Goal: Navigation & Orientation: Find specific page/section

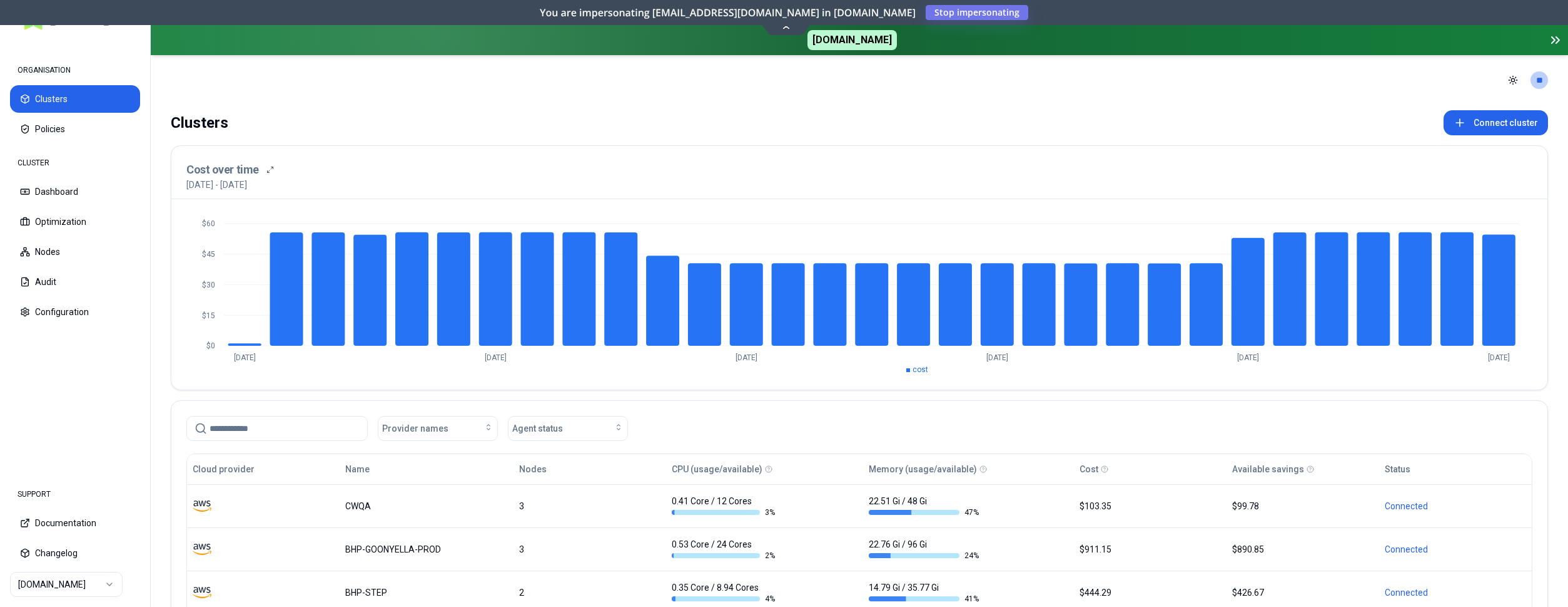
click at [95, 582] on html "ORGANISATION Clusters Policies CLUSTER Dashboard Optimization Nodes Audit Confi…" at bounding box center [784, 304] width 1568 height 607
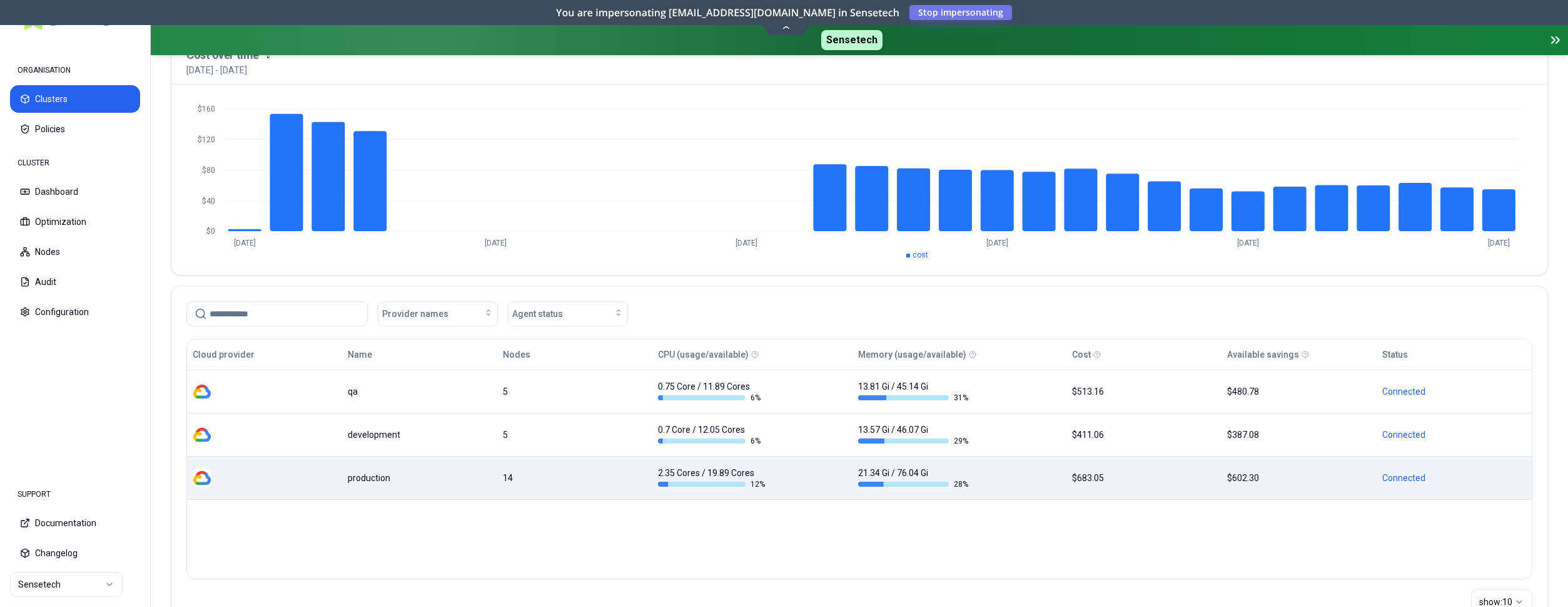
scroll to position [128, 0]
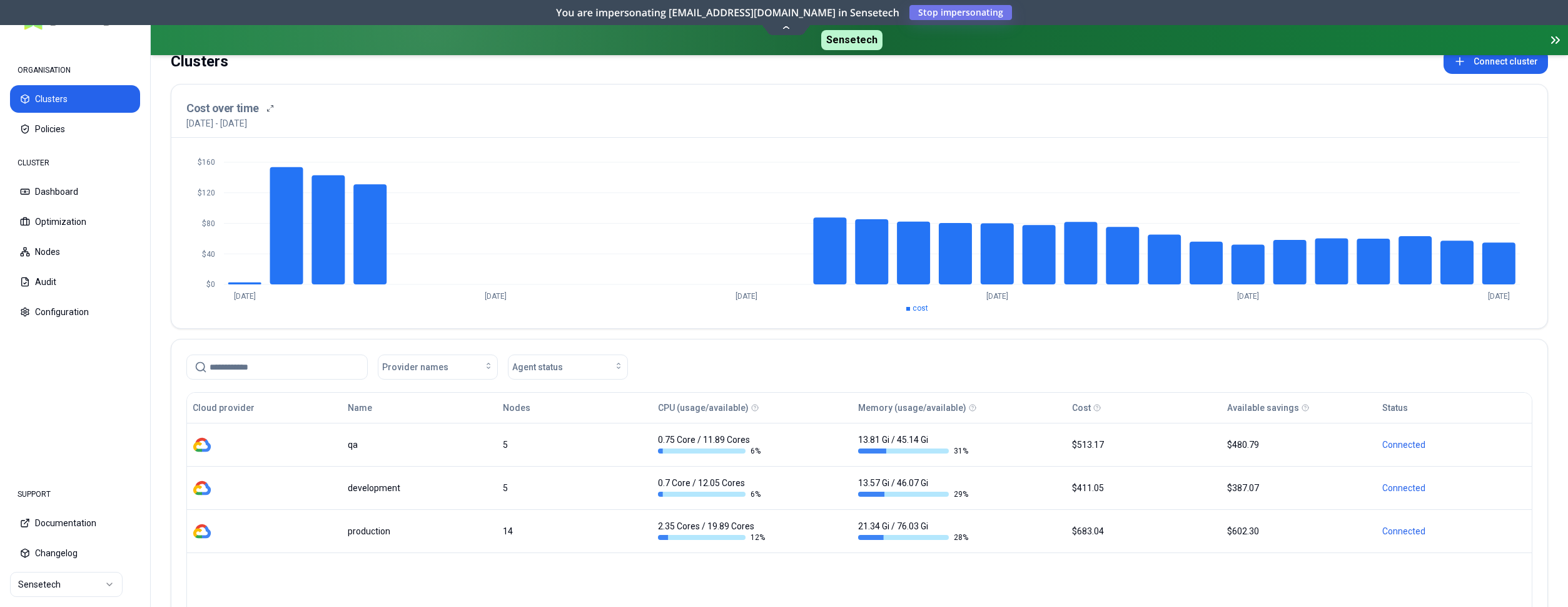
scroll to position [64, 0]
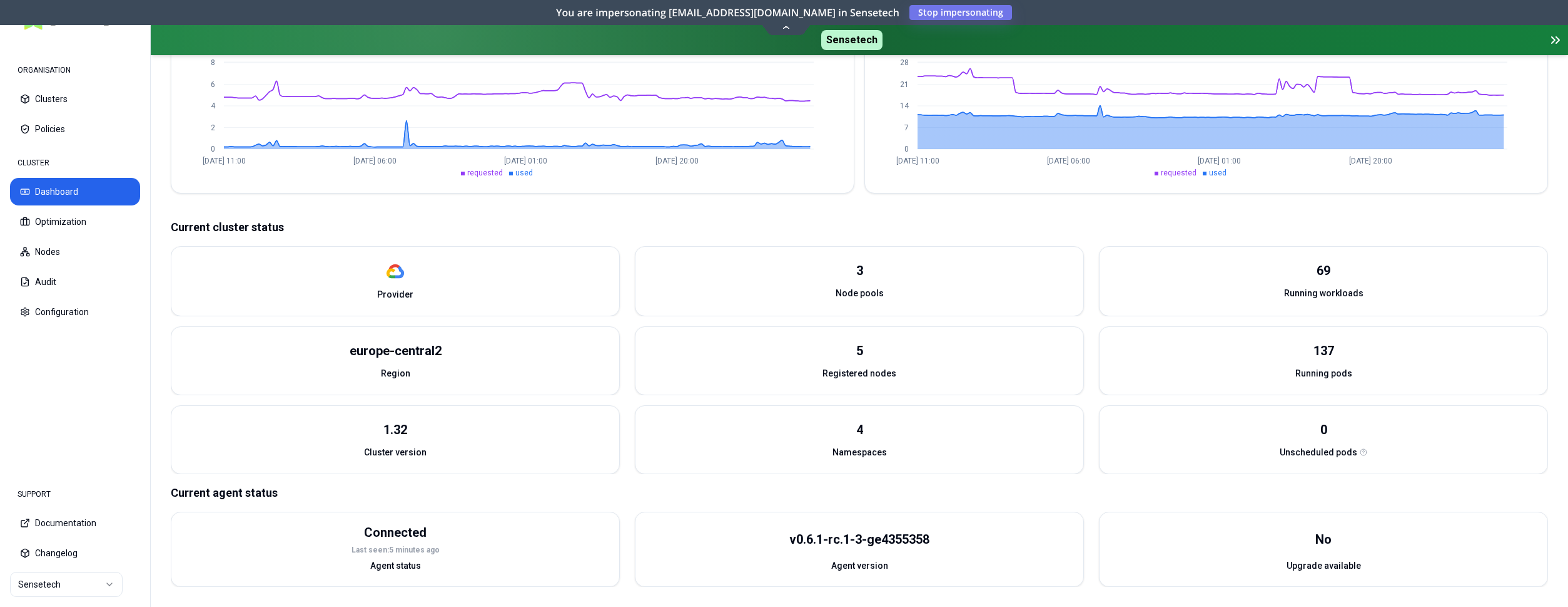
scroll to position [402, 0]
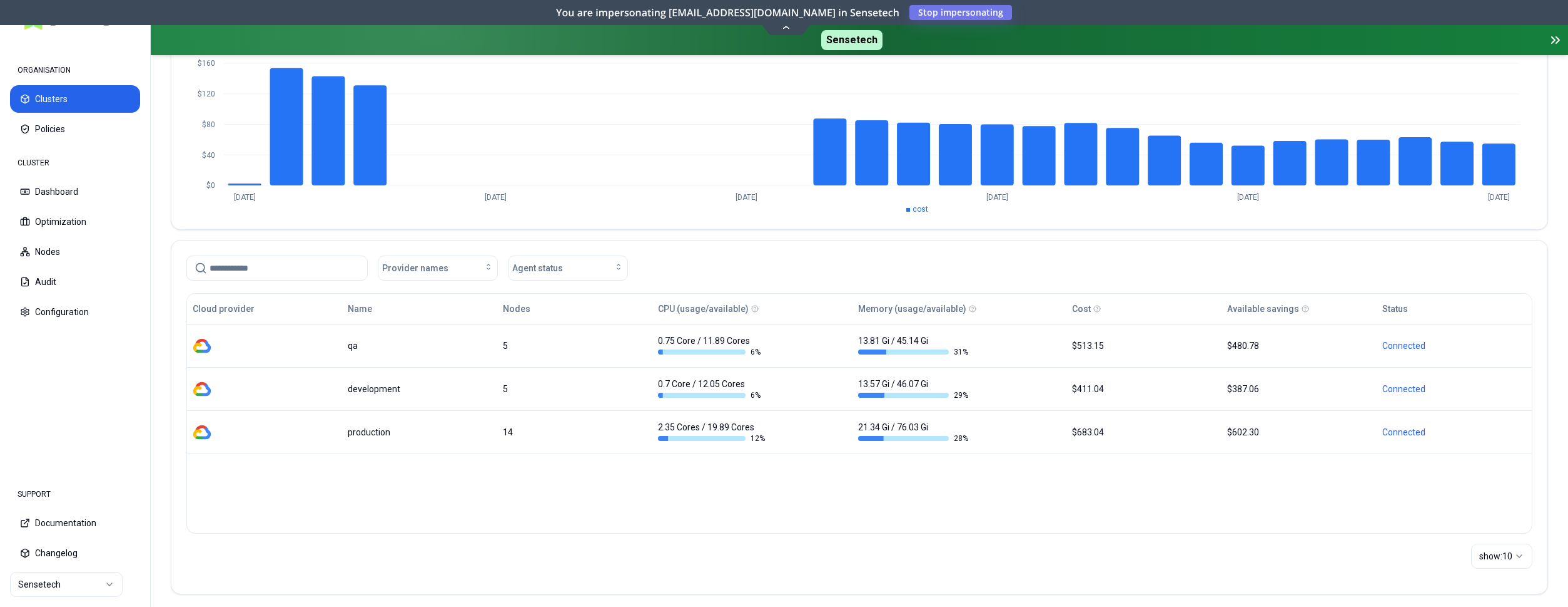
scroll to position [168, 0]
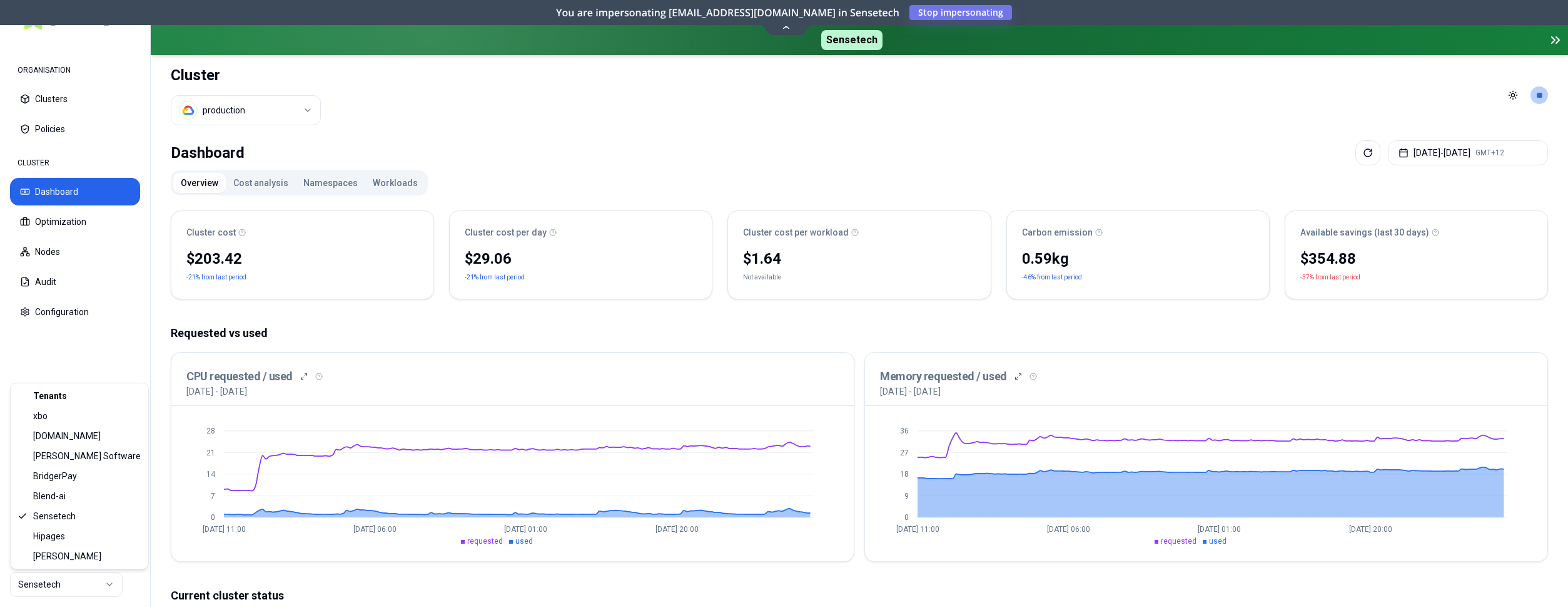
click at [60, 579] on html "ORGANISATION Clusters Policies CLUSTER Dashboard Optimization Nodes Audit Confi…" at bounding box center [784, 304] width 1568 height 607
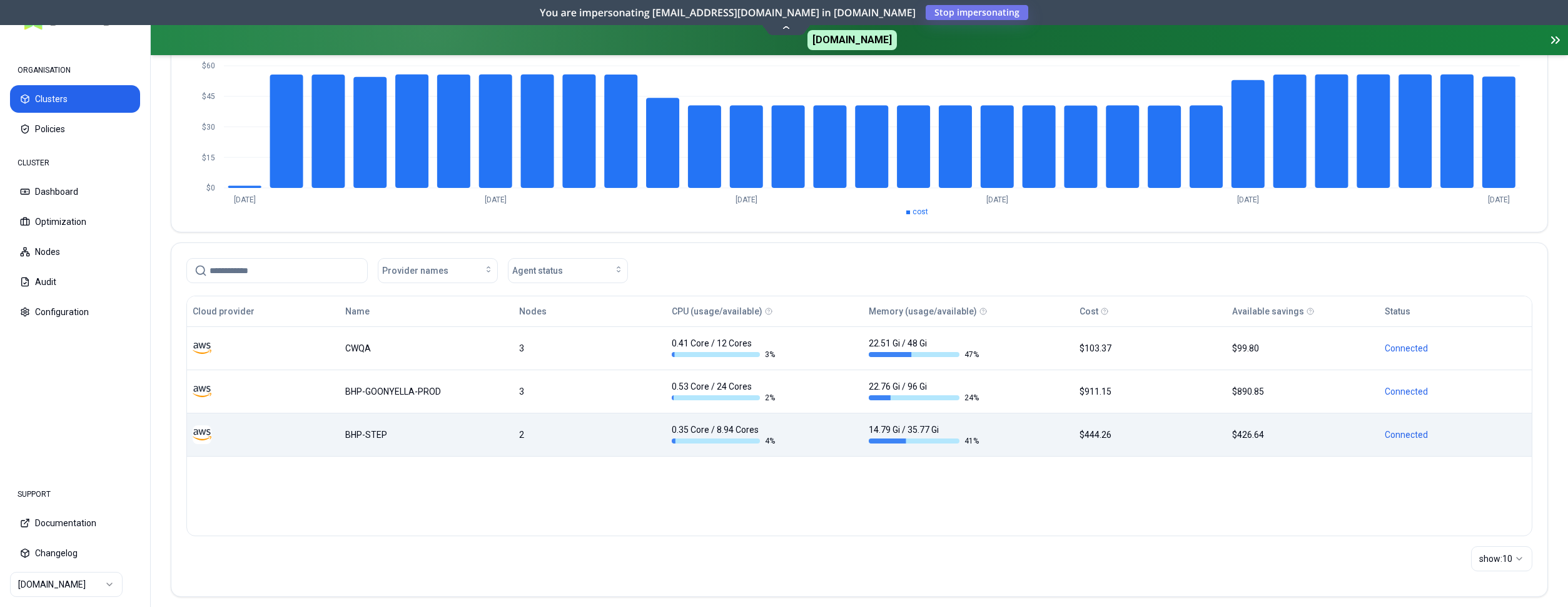
scroll to position [168, 0]
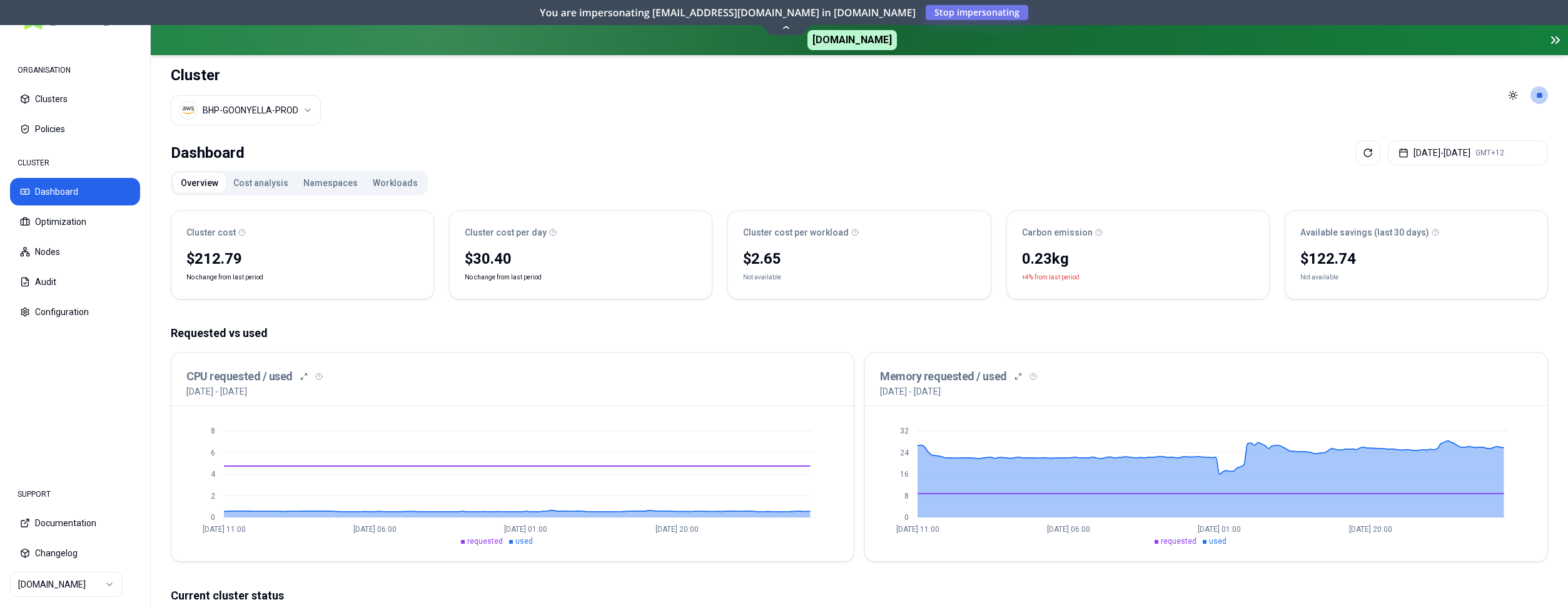
click at [243, 103] on html "ORGANISATION Clusters Policies CLUSTER Dashboard Optimization Nodes Audit Confi…" at bounding box center [784, 304] width 1568 height 607
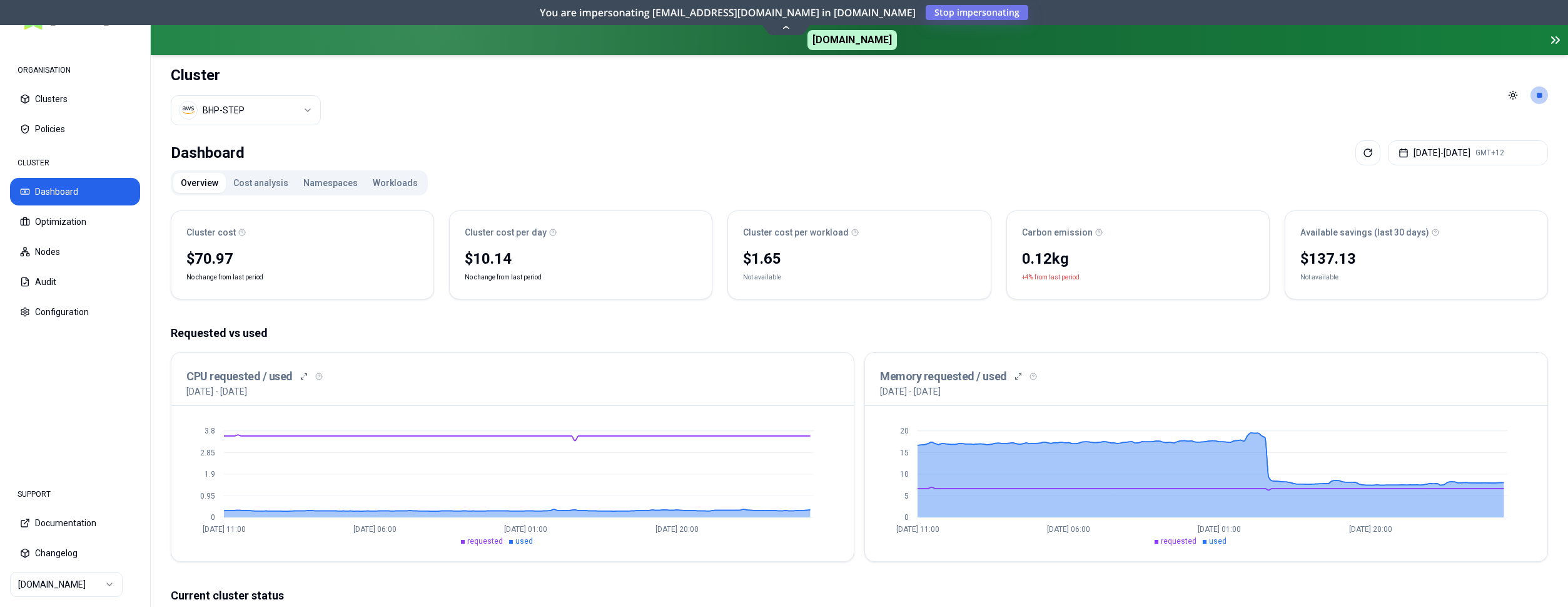
click at [298, 109] on html "ORGANISATION Clusters Policies CLUSTER Dashboard Optimization Nodes Audit Confi…" at bounding box center [784, 304] width 1568 height 607
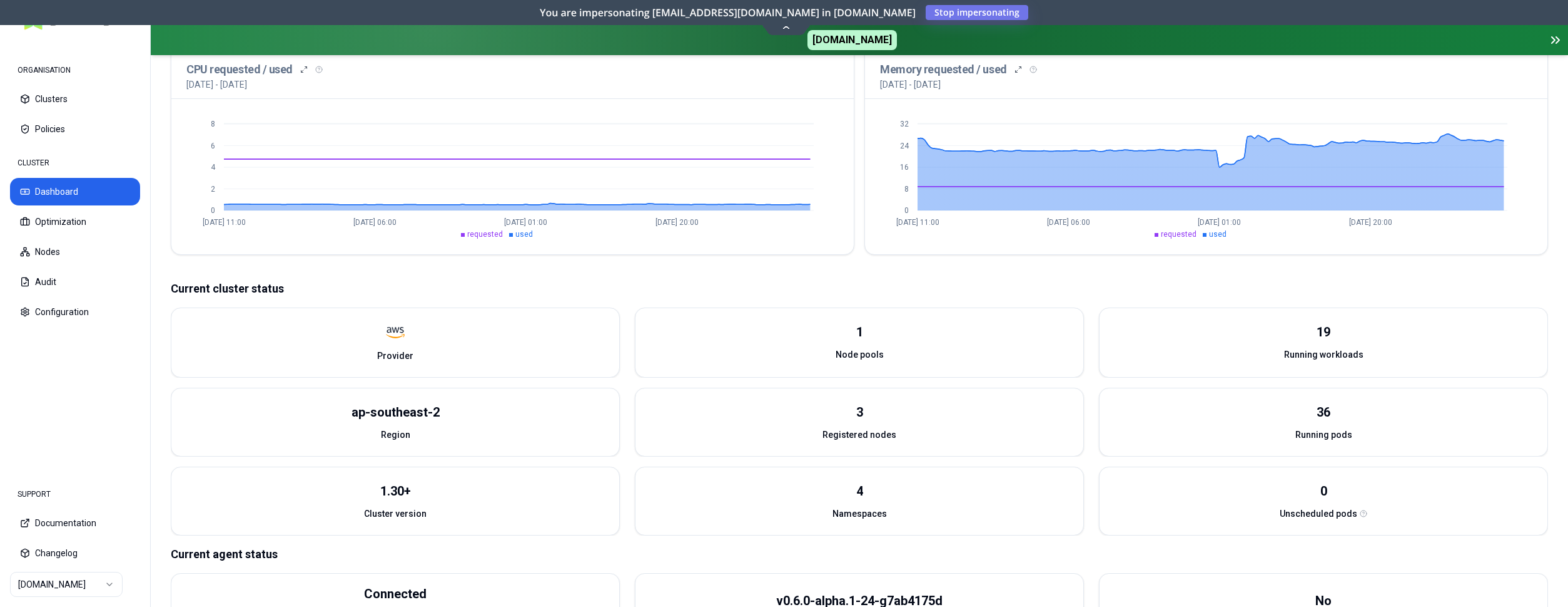
scroll to position [304, 0]
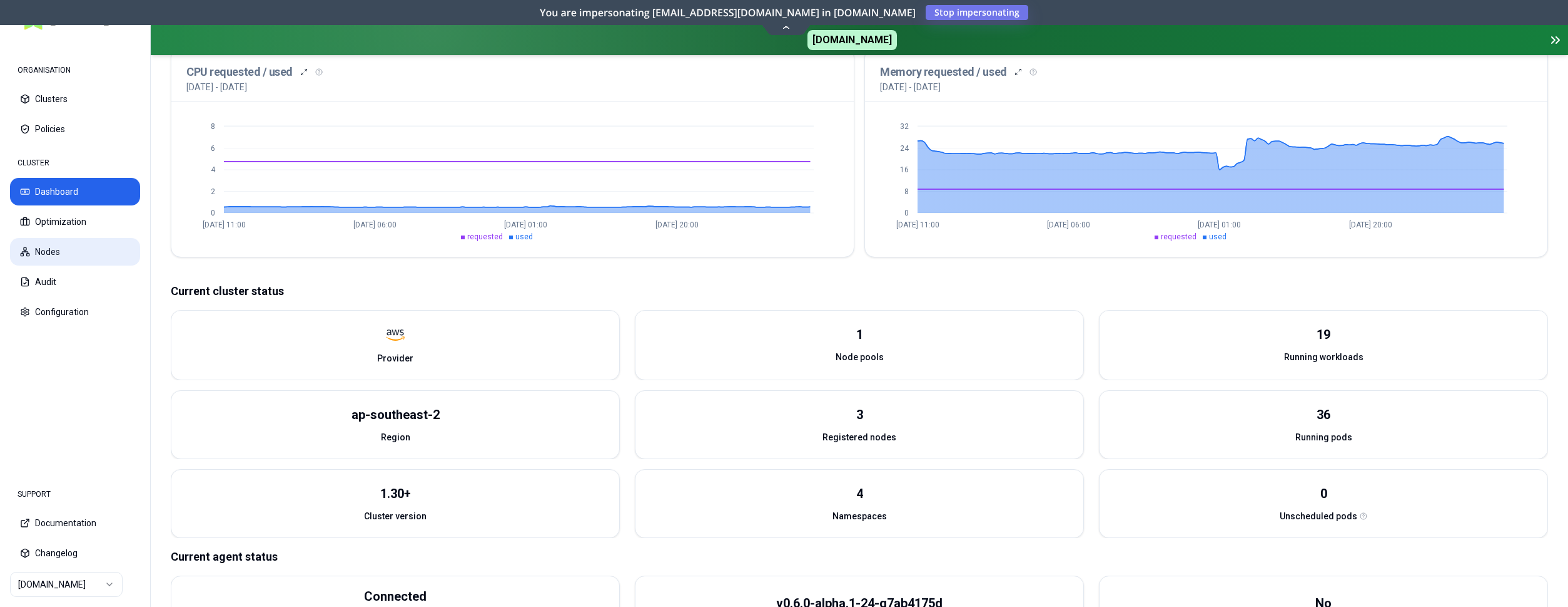
click at [69, 244] on button "Nodes" at bounding box center [75, 251] width 131 height 27
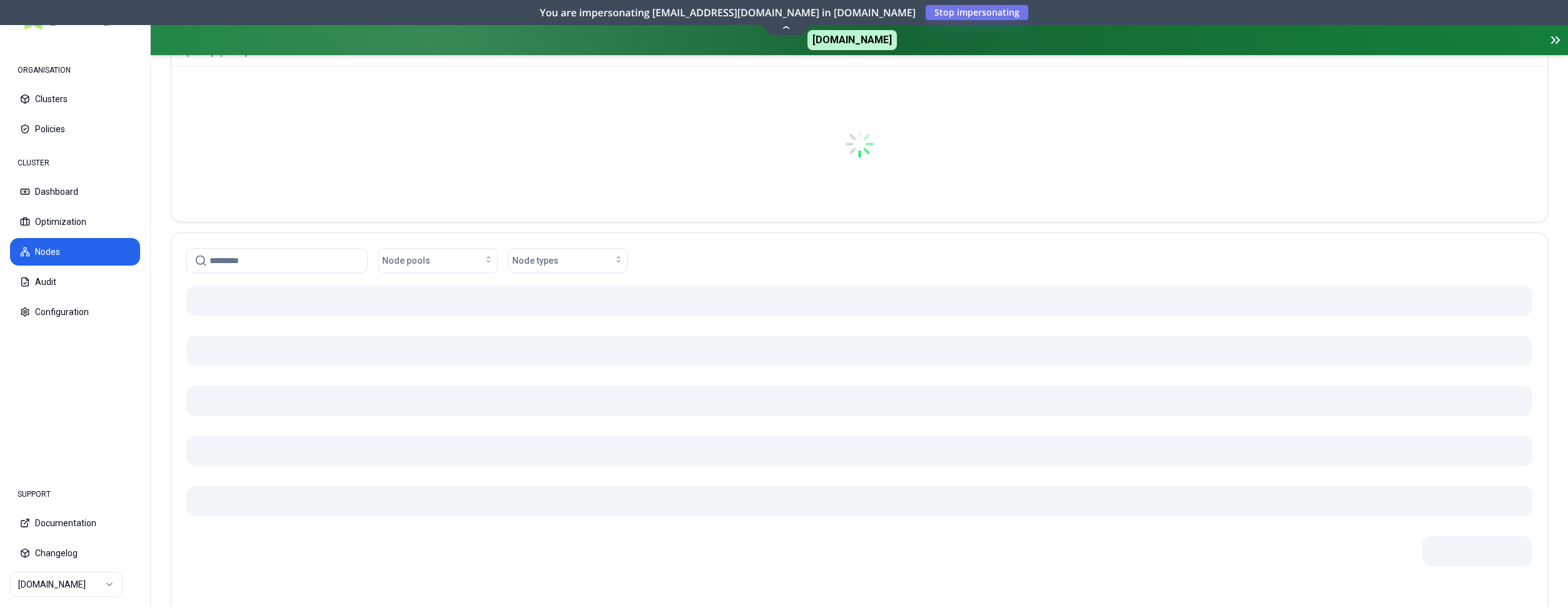
scroll to position [163, 0]
click at [80, 579] on html "ORGANISATION Clusters Policies CLUSTER Dashboard Optimization Nodes Audit Confi…" at bounding box center [784, 304] width 1568 height 607
